Goal: Task Accomplishment & Management: Use online tool/utility

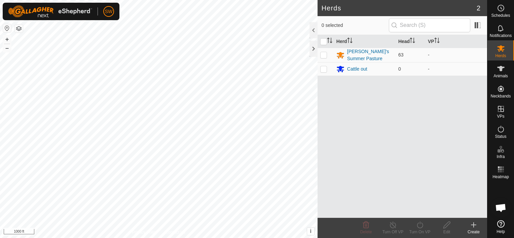
scroll to position [3662, 0]
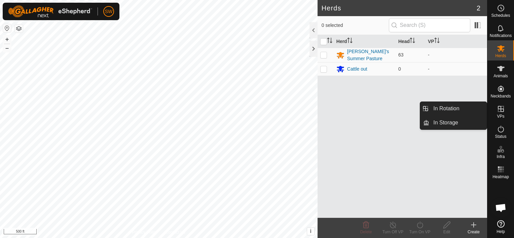
click at [498, 114] on span "VPs" at bounding box center [500, 116] width 7 height 4
click at [467, 110] on link "In Rotation" at bounding box center [458, 108] width 58 height 13
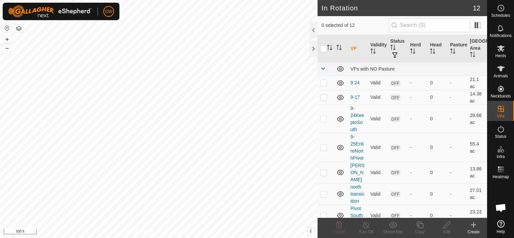
click at [474, 225] on icon at bounding box center [473, 225] width 5 height 0
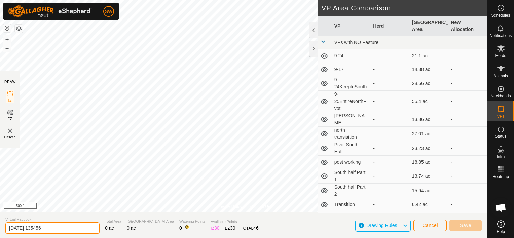
click at [65, 223] on input "[DATE] 135456" at bounding box center [52, 228] width 94 height 12
type input "2"
type input "South VP"
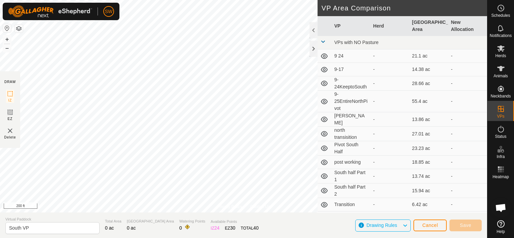
click at [204, 238] on html "SW Schedules Notifications Herds Animals Neckbands VPs Status Infra Heatmap Hel…" at bounding box center [257, 119] width 514 height 238
click at [157, 0] on html "SW Schedules Notifications Herds Animals Neckbands VPs Status Infra Heatmap Hel…" at bounding box center [257, 119] width 514 height 238
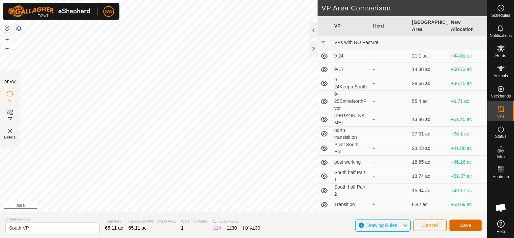
click at [463, 223] on span "Save" at bounding box center [465, 225] width 11 height 5
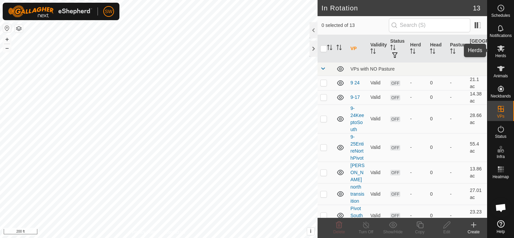
click at [493, 57] on div "Herds" at bounding box center [500, 50] width 27 height 20
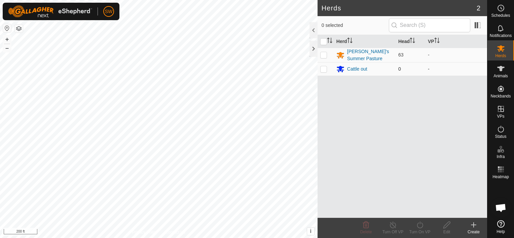
drag, startPoint x: 324, startPoint y: 55, endPoint x: 461, endPoint y: 74, distance: 138.3
click at [461, 74] on td "-" at bounding box center [456, 68] width 62 height 13
click at [322, 54] on p-checkbox at bounding box center [323, 54] width 7 height 5
checkbox input "true"
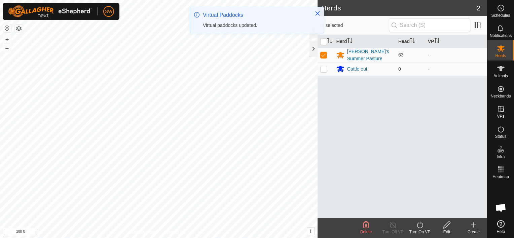
click at [425, 229] on div "Turn On VP" at bounding box center [419, 232] width 27 height 6
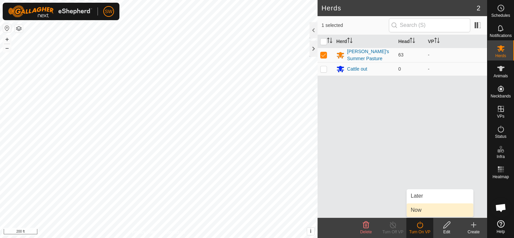
click at [419, 211] on link "Now" at bounding box center [440, 210] width 67 height 13
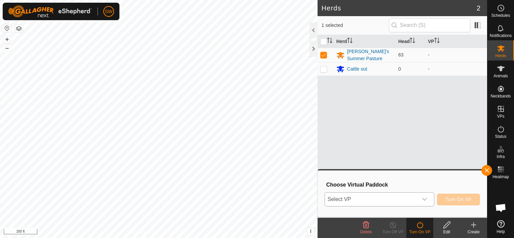
click at [421, 195] on div "dropdown trigger" at bounding box center [424, 199] width 13 height 13
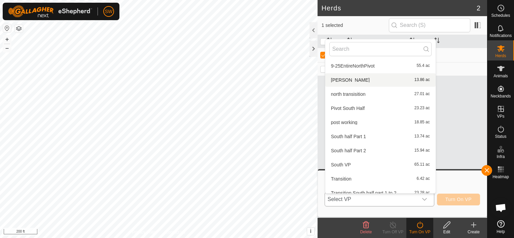
scroll to position [64, 0]
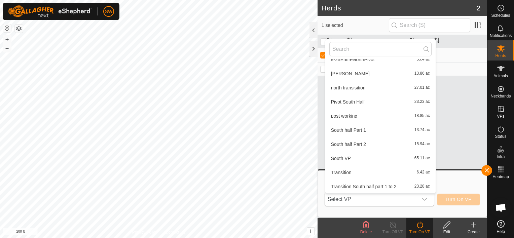
click at [354, 155] on li "South VP 65.11 ac" at bounding box center [380, 158] width 110 height 13
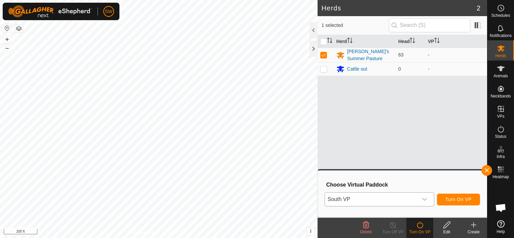
click at [437, 143] on div "Herds 2 1 selected Herd Head VP [PERSON_NAME]'s Summer Pasture 63 - Cattle out …" at bounding box center [243, 119] width 487 height 238
click at [466, 201] on span "Turn On VP" at bounding box center [458, 199] width 26 height 5
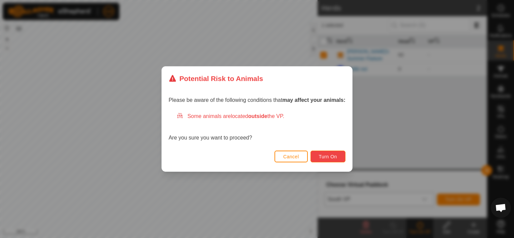
click at [332, 158] on span "Turn On" at bounding box center [328, 156] width 18 height 5
